Goal: Navigation & Orientation: Find specific page/section

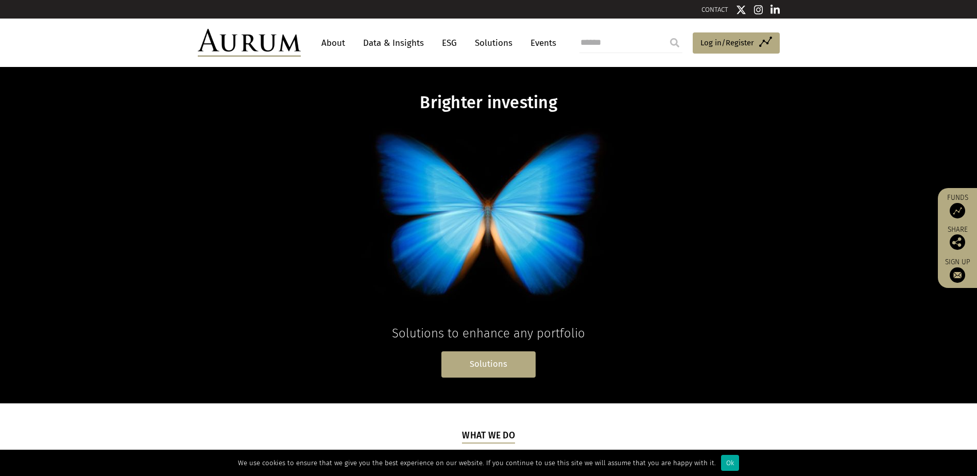
click at [485, 364] on link "Solutions" at bounding box center [488, 364] width 94 height 26
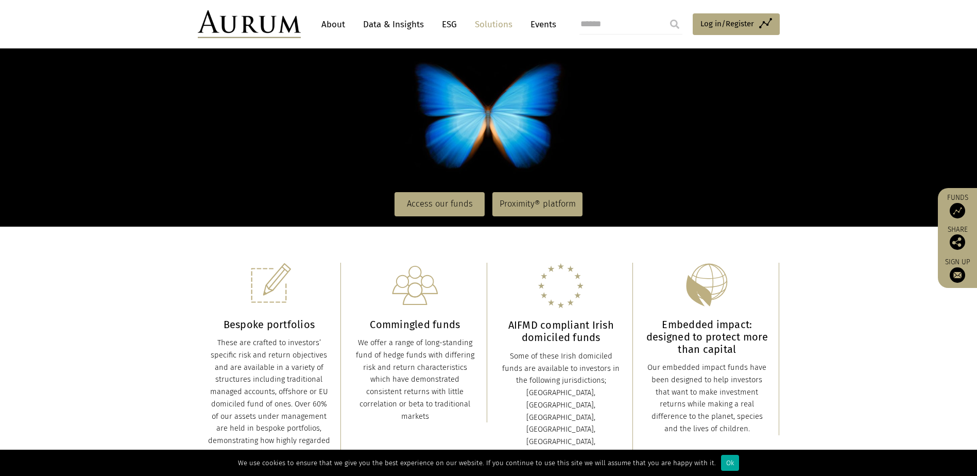
scroll to position [103, 0]
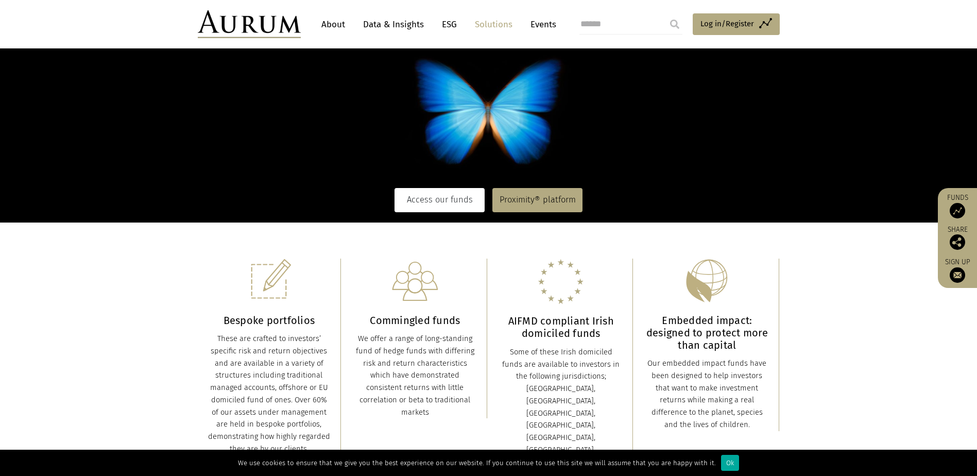
click at [451, 201] on link "Access our funds" at bounding box center [439, 200] width 90 height 24
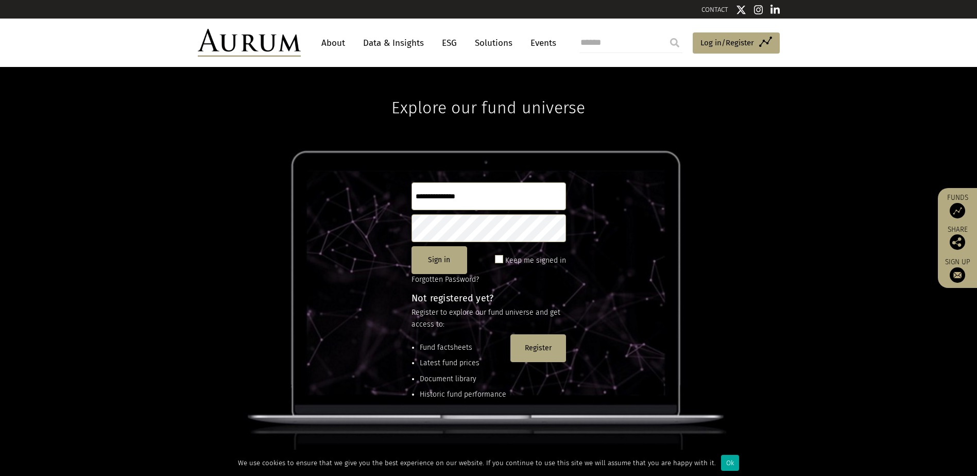
click at [344, 41] on link "About" at bounding box center [333, 42] width 34 height 19
